Goal: Find specific page/section: Find specific page/section

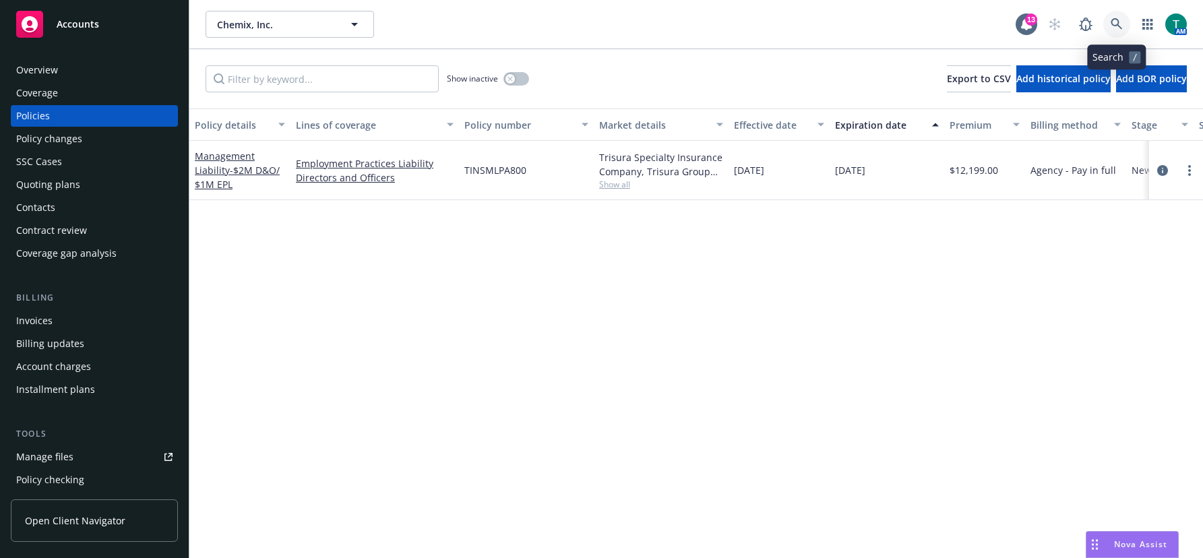
click at [1127, 21] on link at bounding box center [1116, 24] width 27 height 27
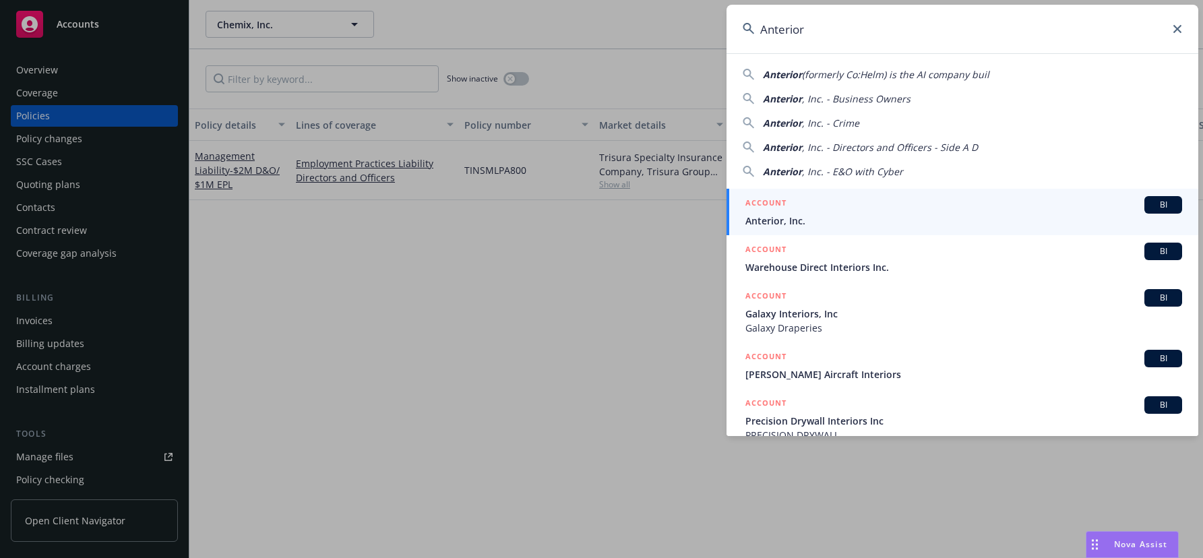
type input "Anterior"
click at [1158, 203] on span "BI" at bounding box center [1163, 205] width 27 height 12
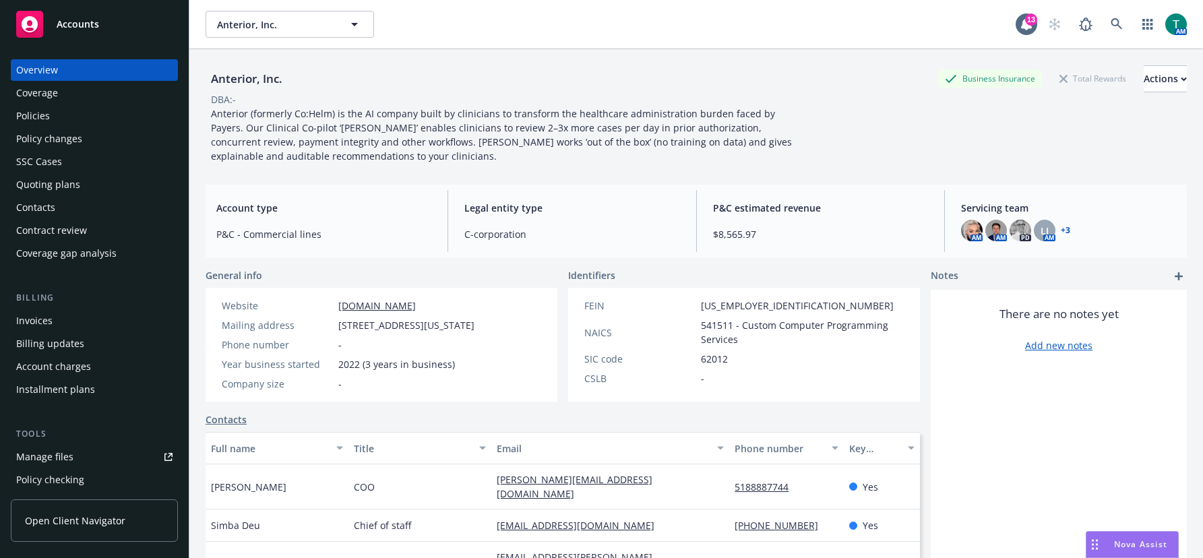
scroll to position [135, 0]
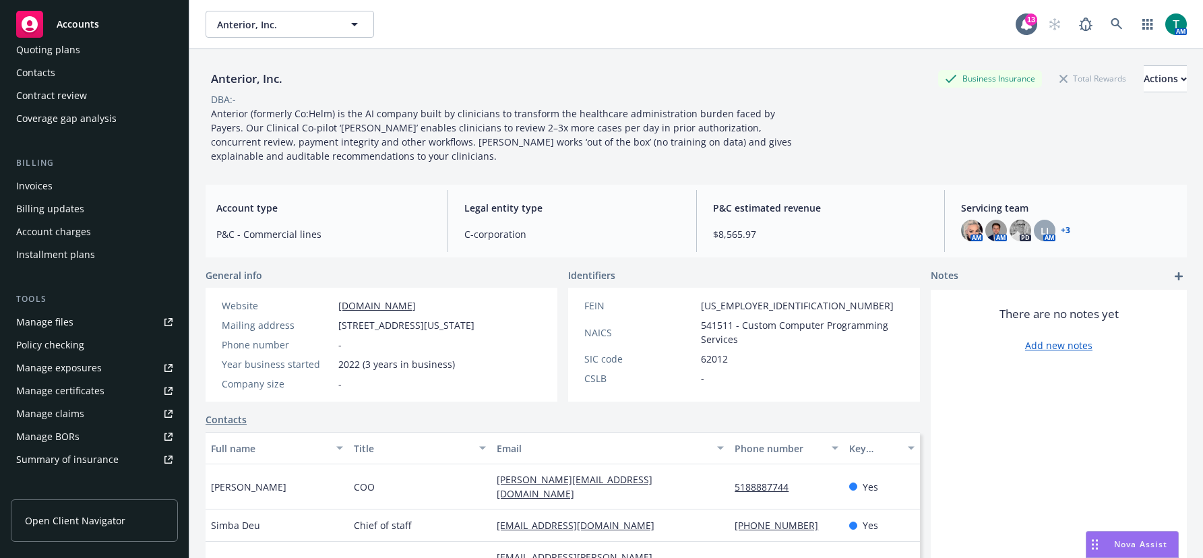
click at [67, 323] on div "Manage files" at bounding box center [44, 322] width 57 height 22
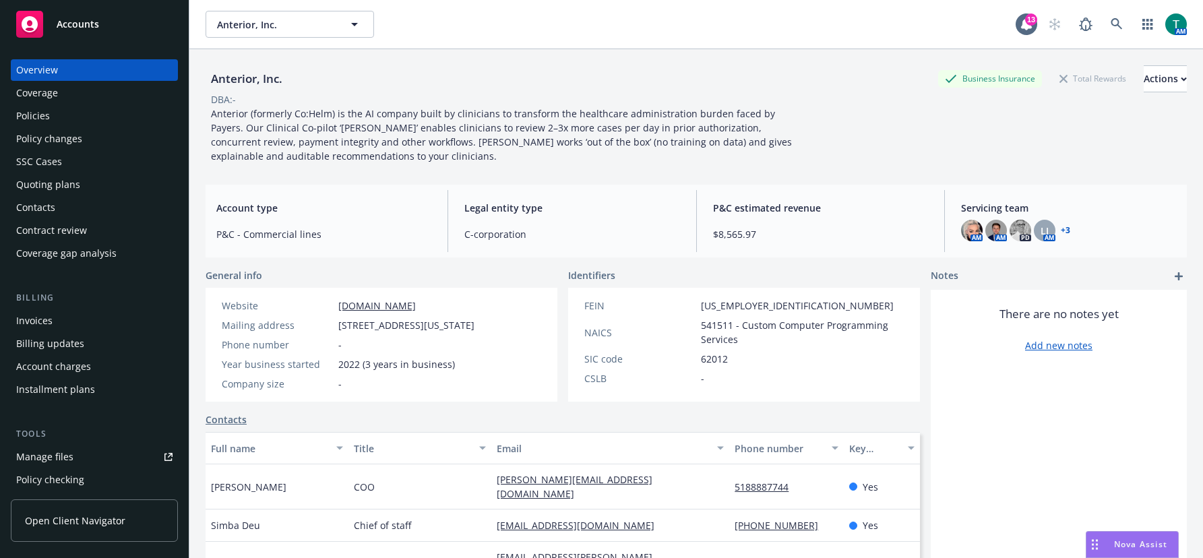
click at [52, 323] on div "Invoices" at bounding box center [94, 321] width 156 height 22
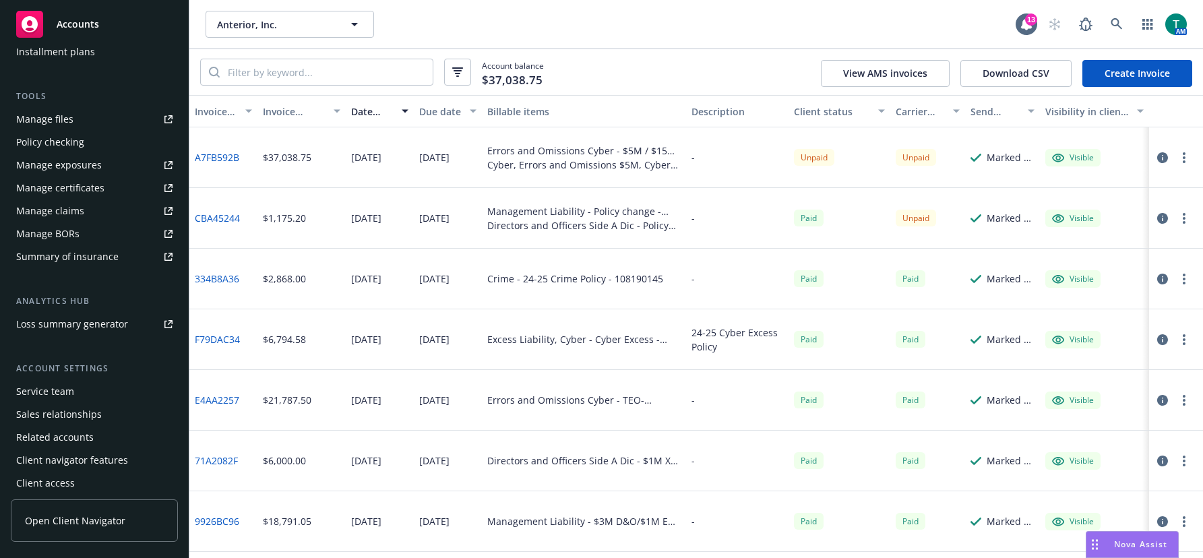
scroll to position [343, 0]
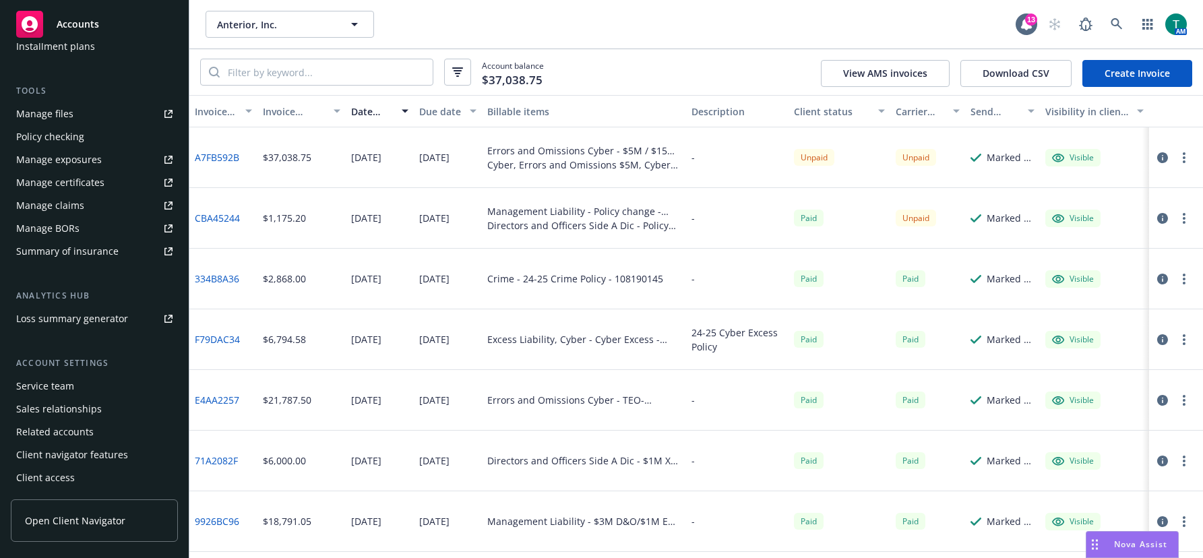
click at [71, 387] on div "Service team" at bounding box center [45, 386] width 58 height 22
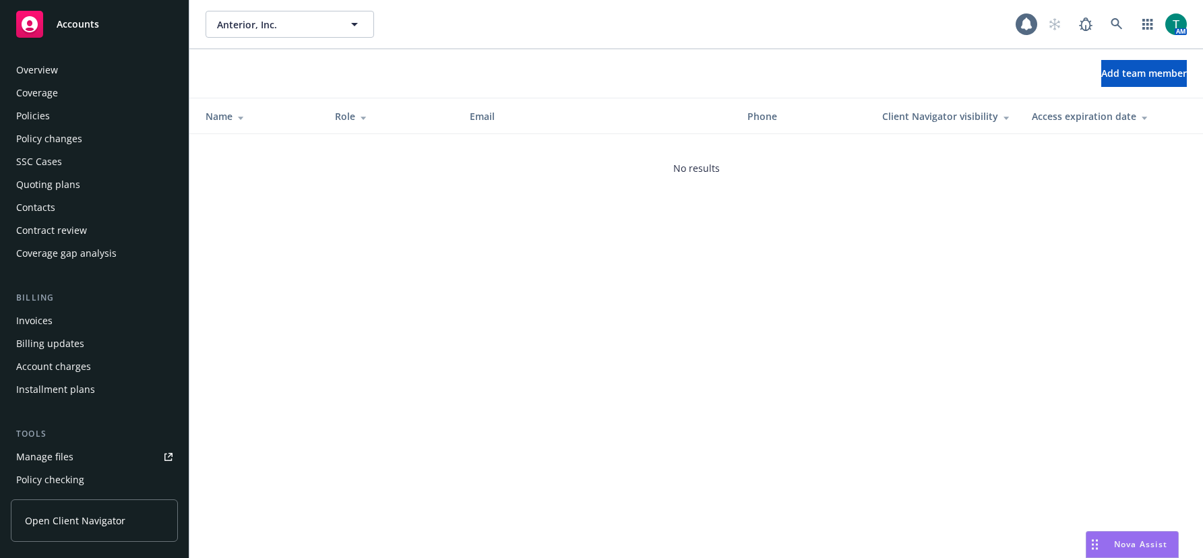
scroll to position [343, 0]
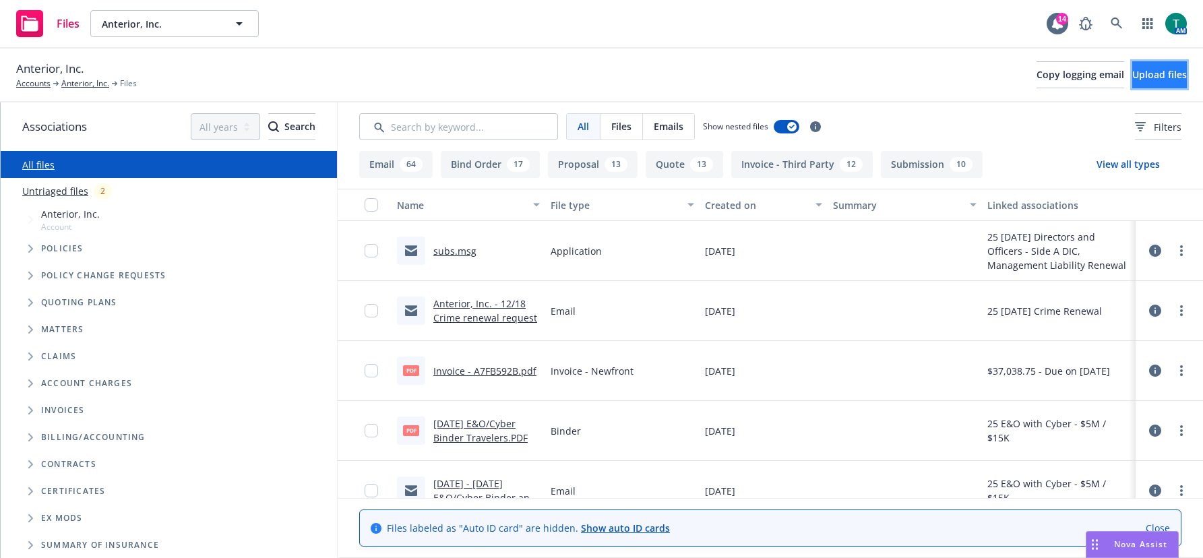
click at [645, 65] on button "Upload files" at bounding box center [1159, 74] width 55 height 27
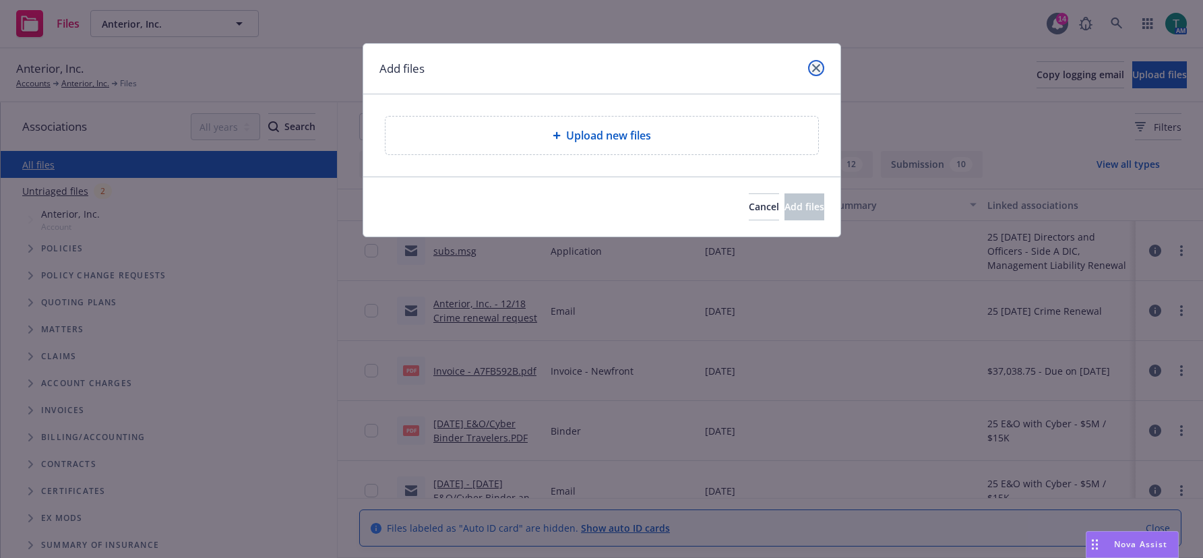
click at [645, 67] on icon "close" at bounding box center [816, 68] width 8 height 8
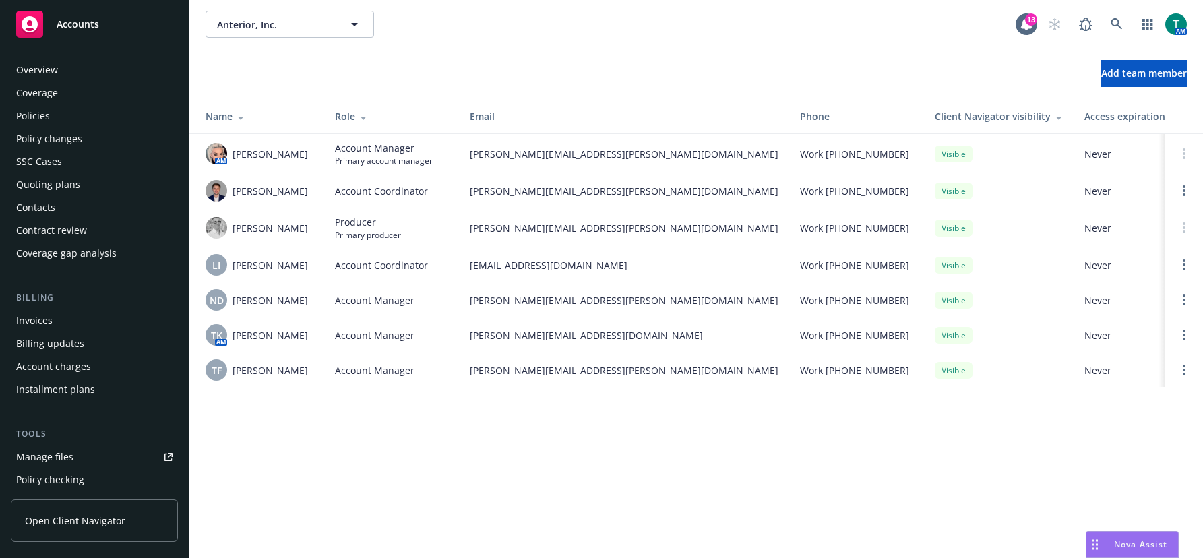
scroll to position [343, 0]
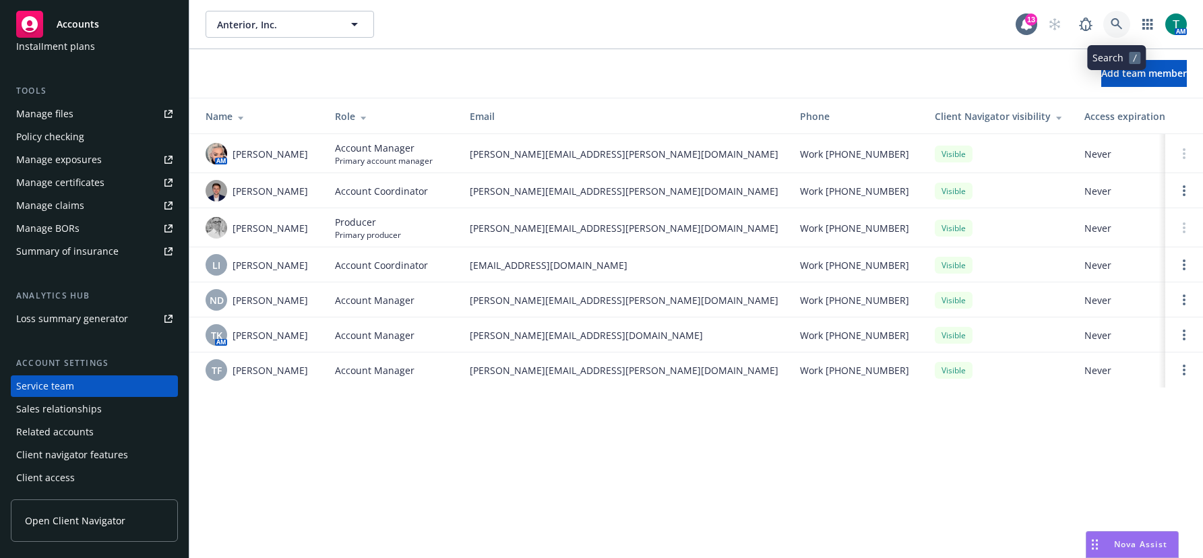
click at [1118, 21] on icon at bounding box center [1116, 23] width 11 height 11
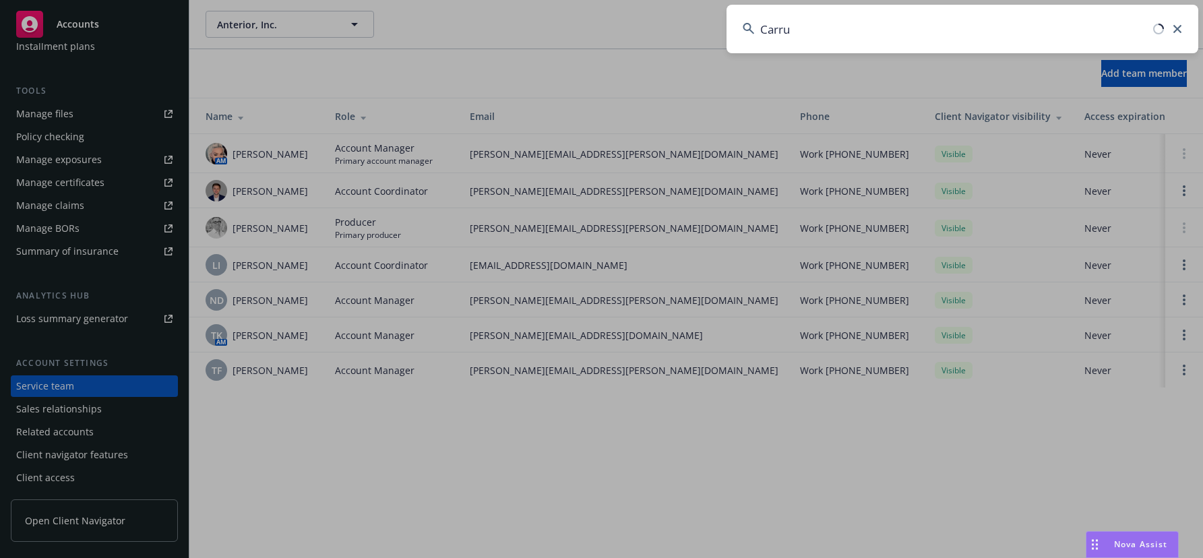
type input "Carrum"
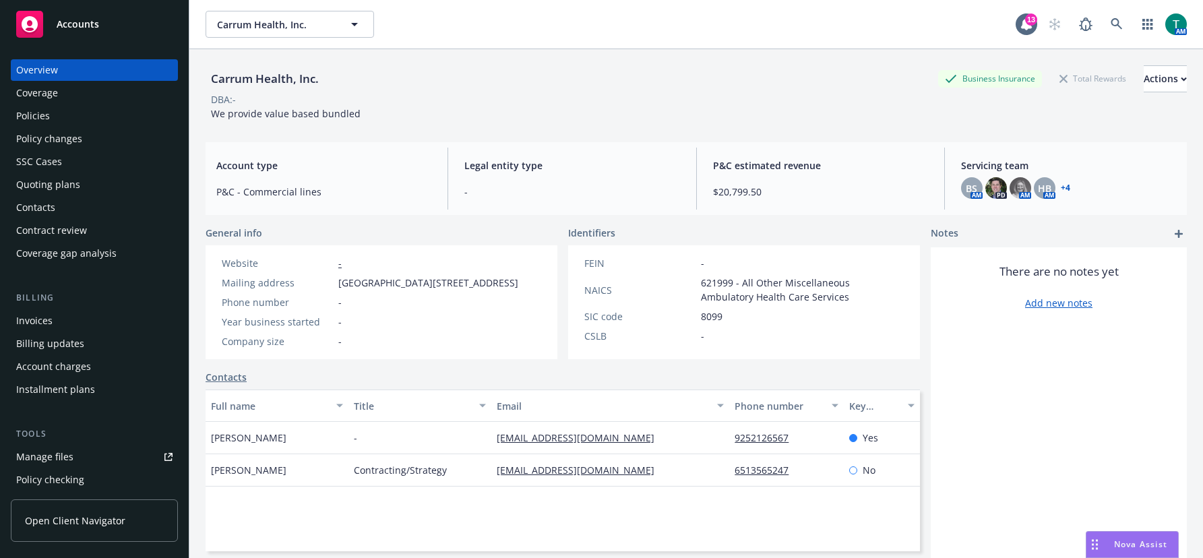
click at [76, 454] on link "Manage files" at bounding box center [94, 457] width 167 height 22
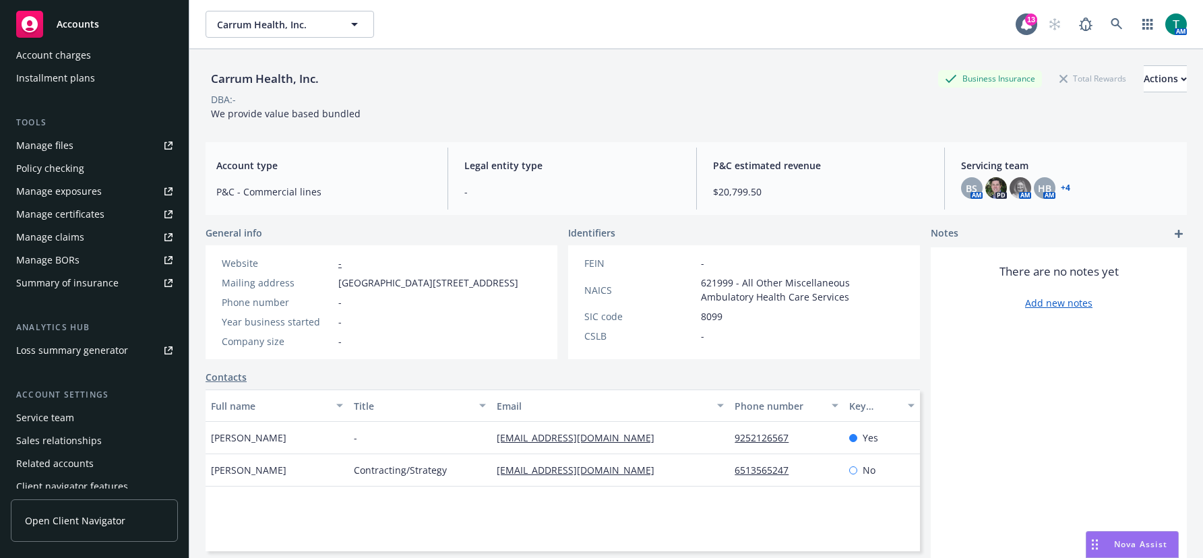
scroll to position [343, 0]
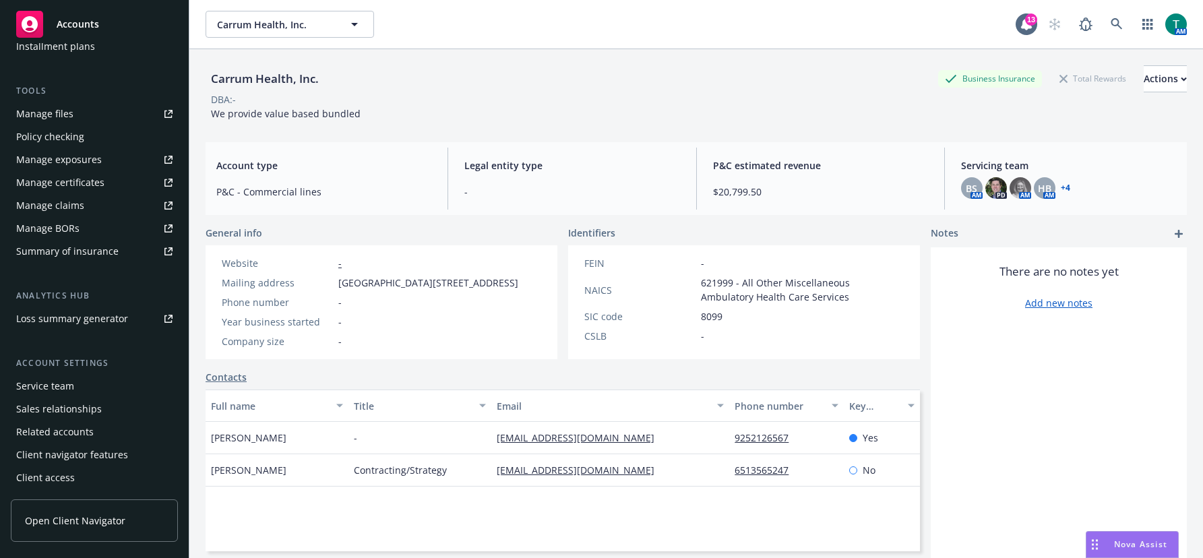
click at [80, 389] on div "Service team" at bounding box center [94, 386] width 156 height 22
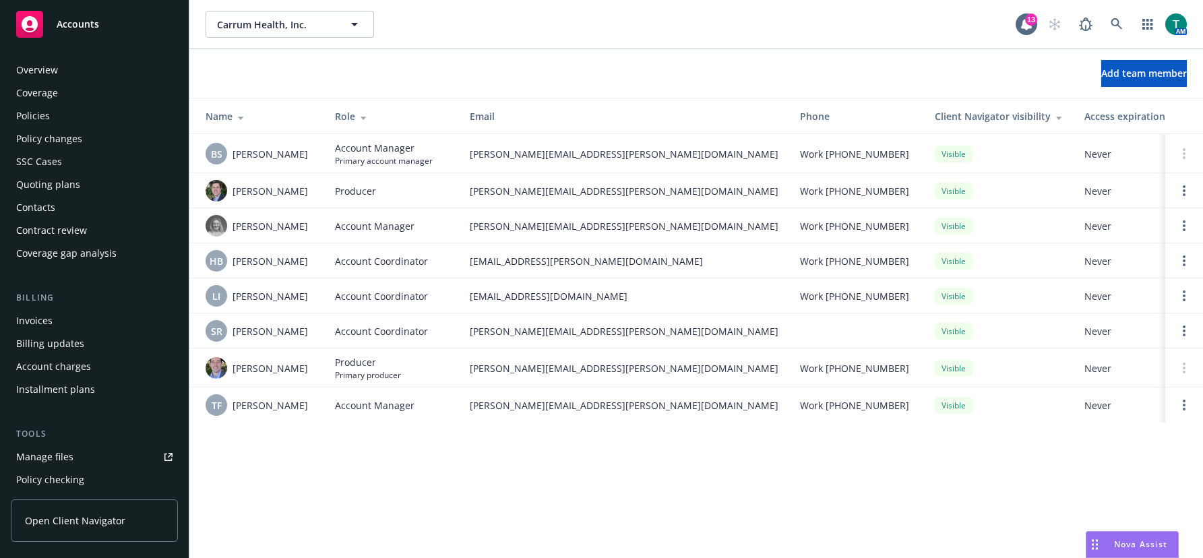
click at [54, 111] on div "Policies" at bounding box center [94, 116] width 156 height 22
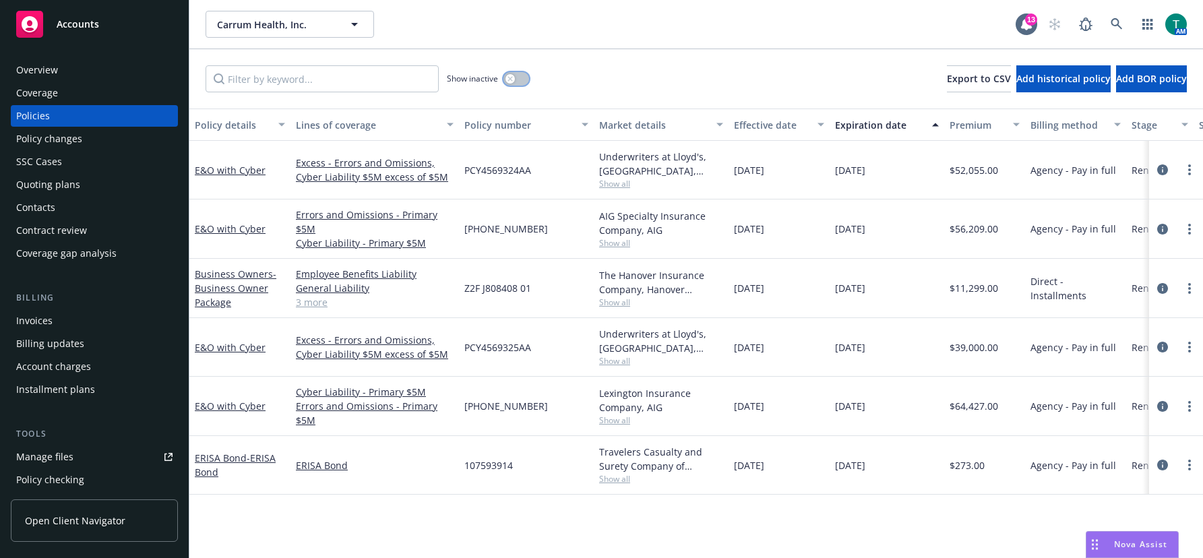
click at [524, 82] on button "button" at bounding box center [516, 78] width 26 height 13
